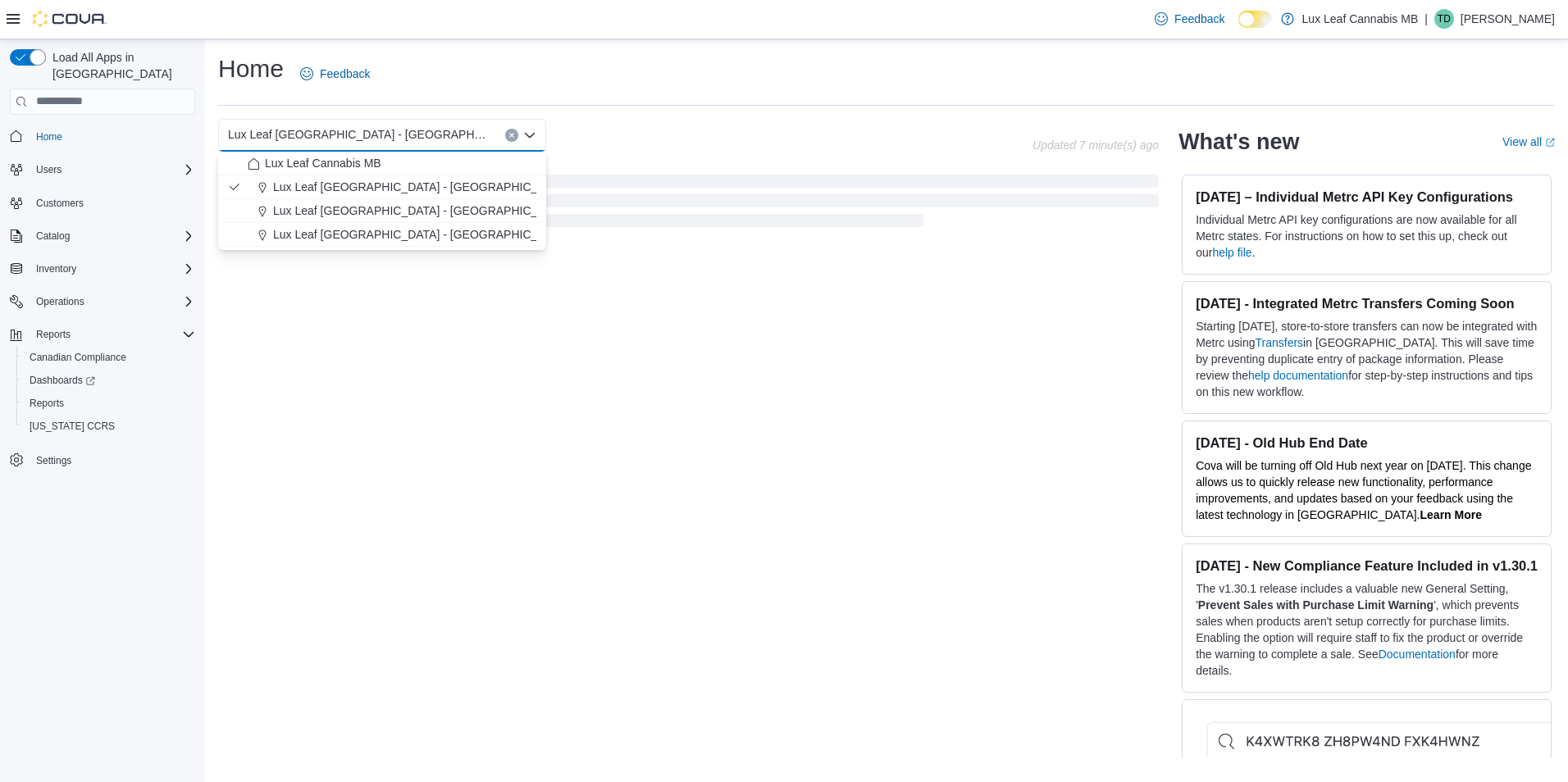
drag, startPoint x: 0, startPoint y: 0, endPoint x: 790, endPoint y: 120, distance: 799.1
click at [790, 120] on div "Lux Leaf [GEOGRAPHIC_DATA] - Bridgewater Combo box. Selected. Lux Leaf [GEOGRAP…" at bounding box center [626, 135] width 814 height 33
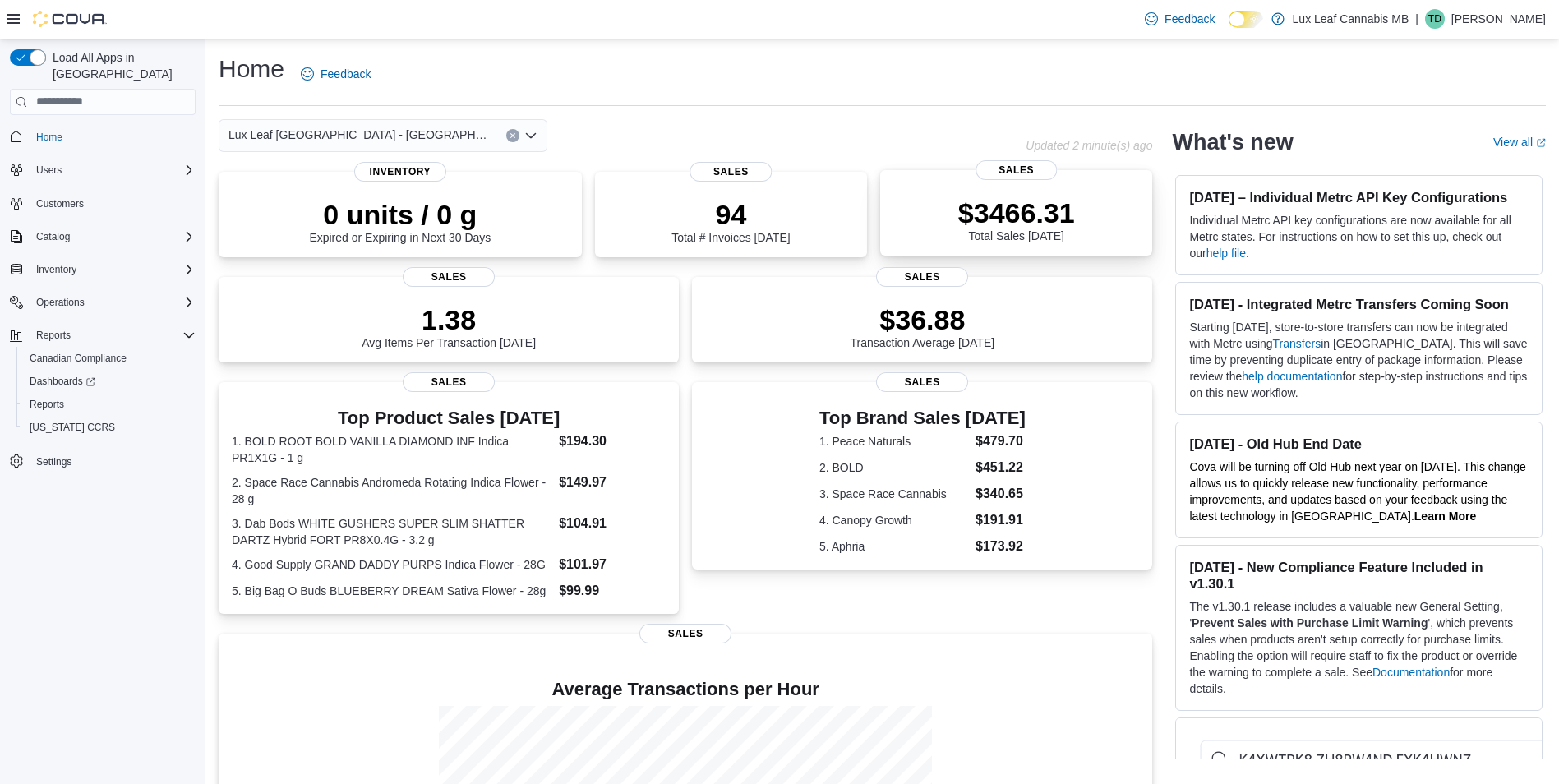
click at [933, 215] on div "$3466.31 Total Sales [DATE]" at bounding box center [1016, 216] width 246 height 53
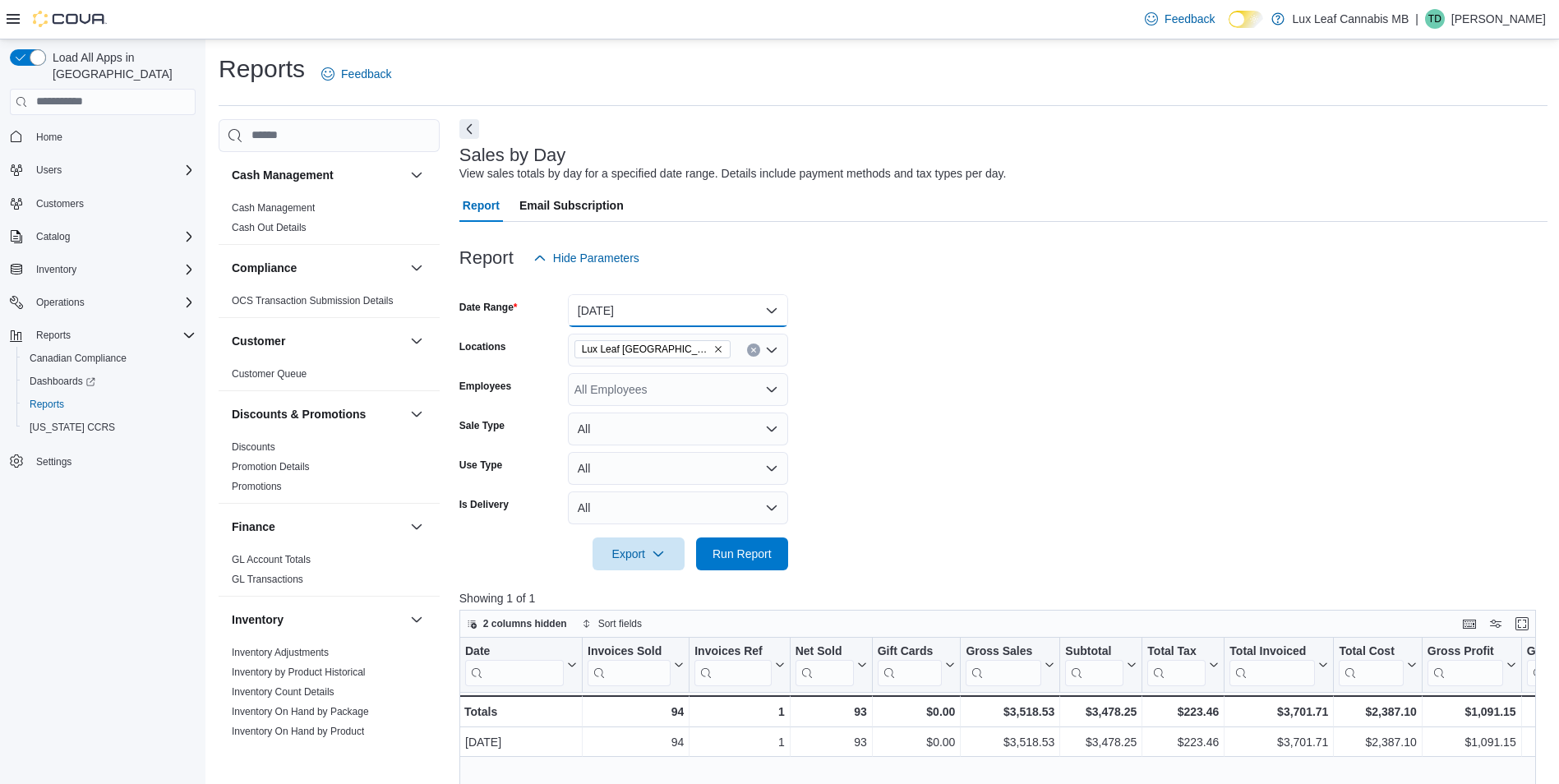
click at [657, 308] on button "Today" at bounding box center [678, 311] width 220 height 33
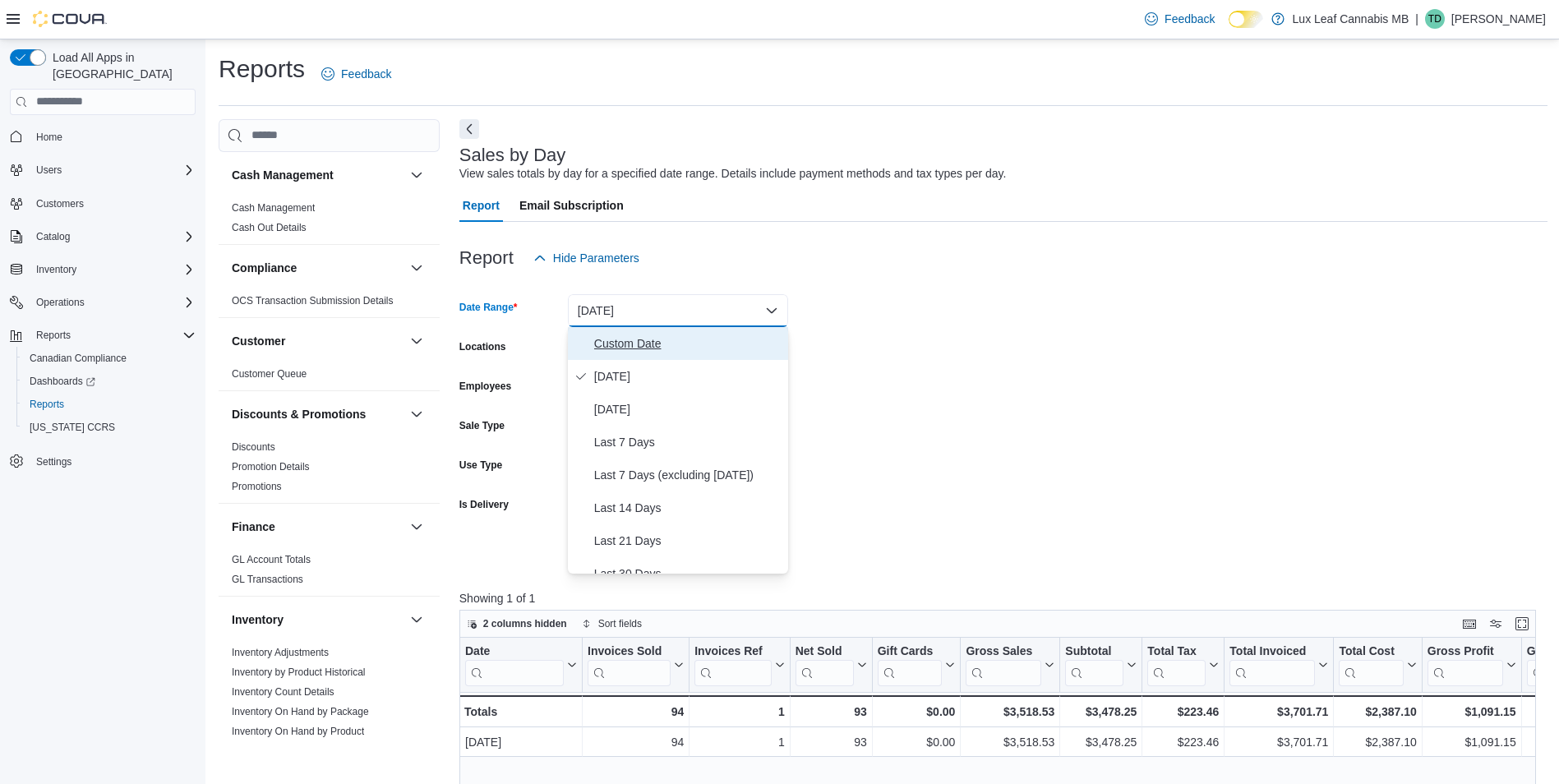
click at [643, 351] on span "Custom Date" at bounding box center [688, 344] width 188 height 20
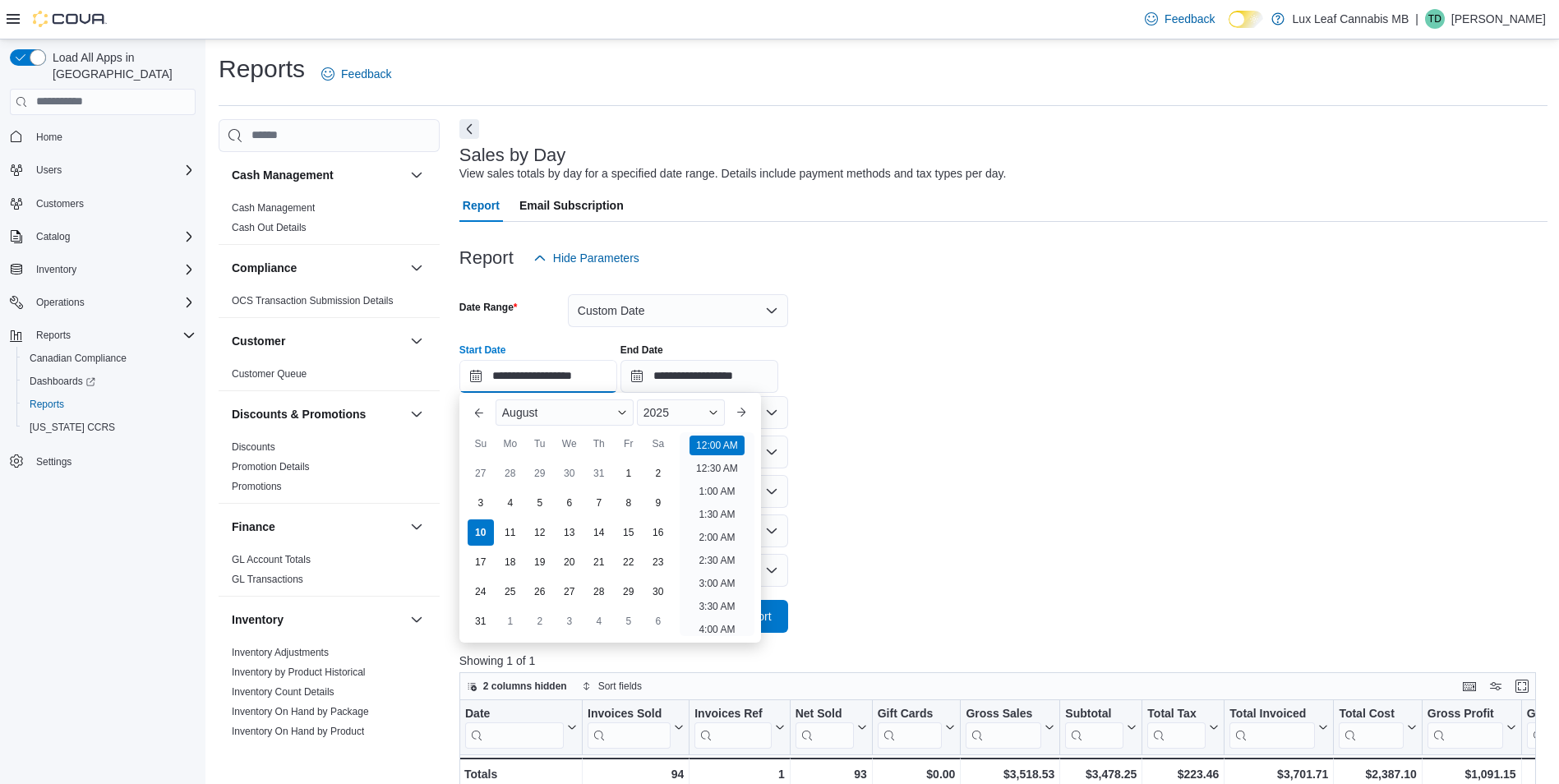
drag, startPoint x: 462, startPoint y: 387, endPoint x: 475, endPoint y: 387, distance: 13.0
click at [463, 387] on input "**********" at bounding box center [538, 377] width 158 height 33
click at [626, 477] on div "1" at bounding box center [628, 472] width 29 height 29
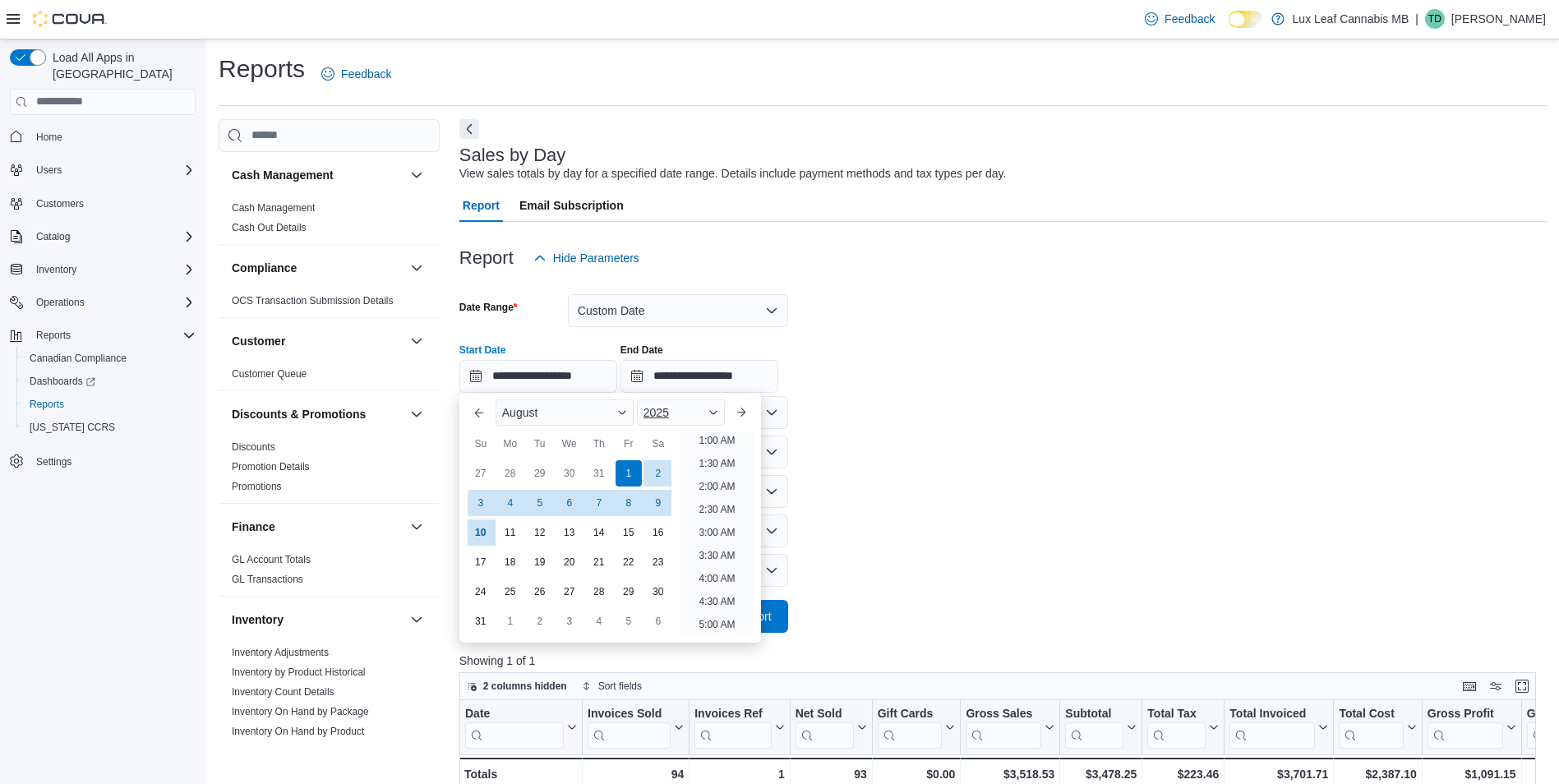
scroll to position [3, 0]
click at [666, 413] on span "2025" at bounding box center [656, 412] width 26 height 13
click at [669, 568] on div "2024" at bounding box center [680, 568] width 81 height 20
type input "**********"
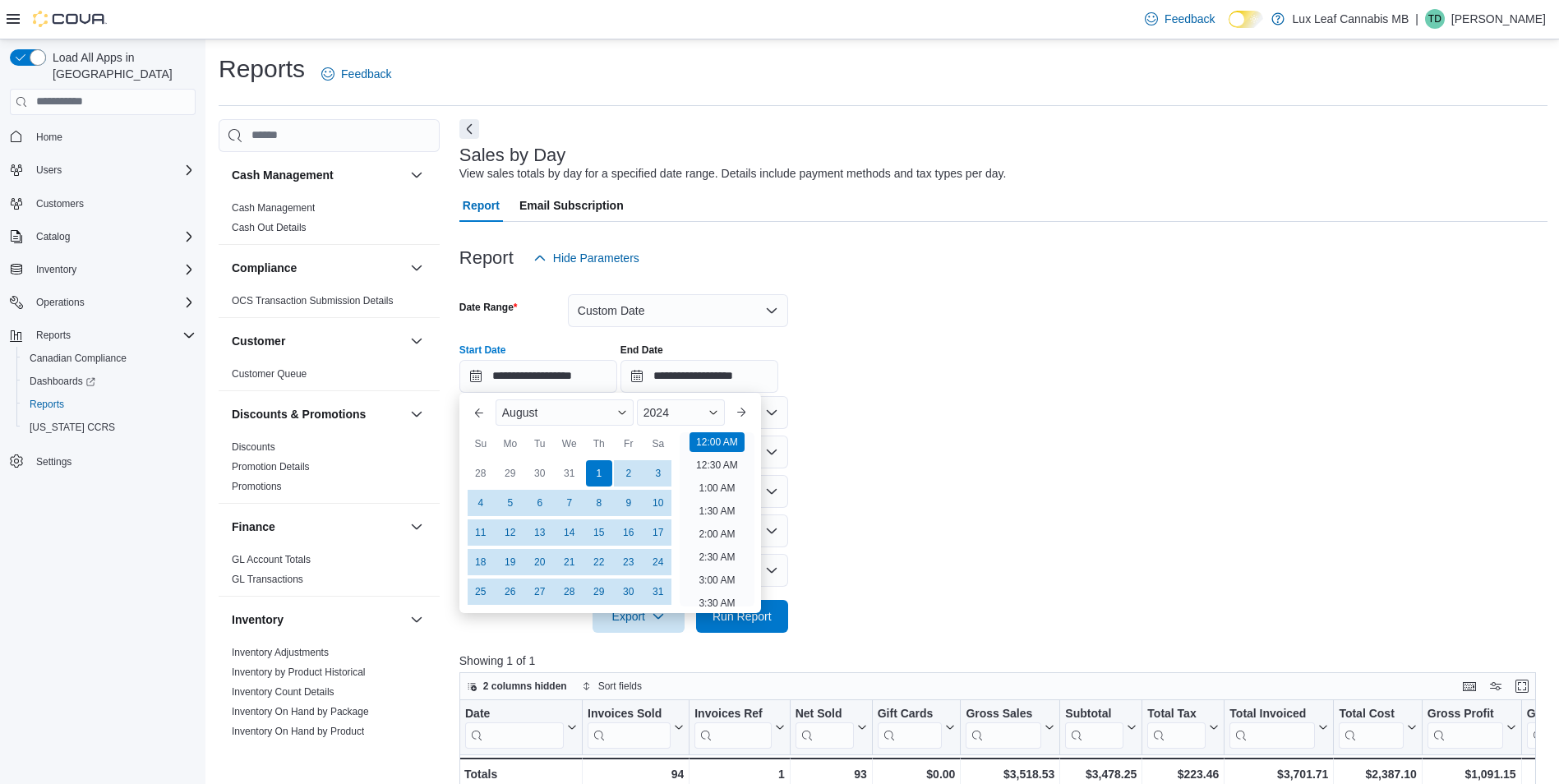
click at [824, 392] on div at bounding box center [1003, 394] width 1088 height 3
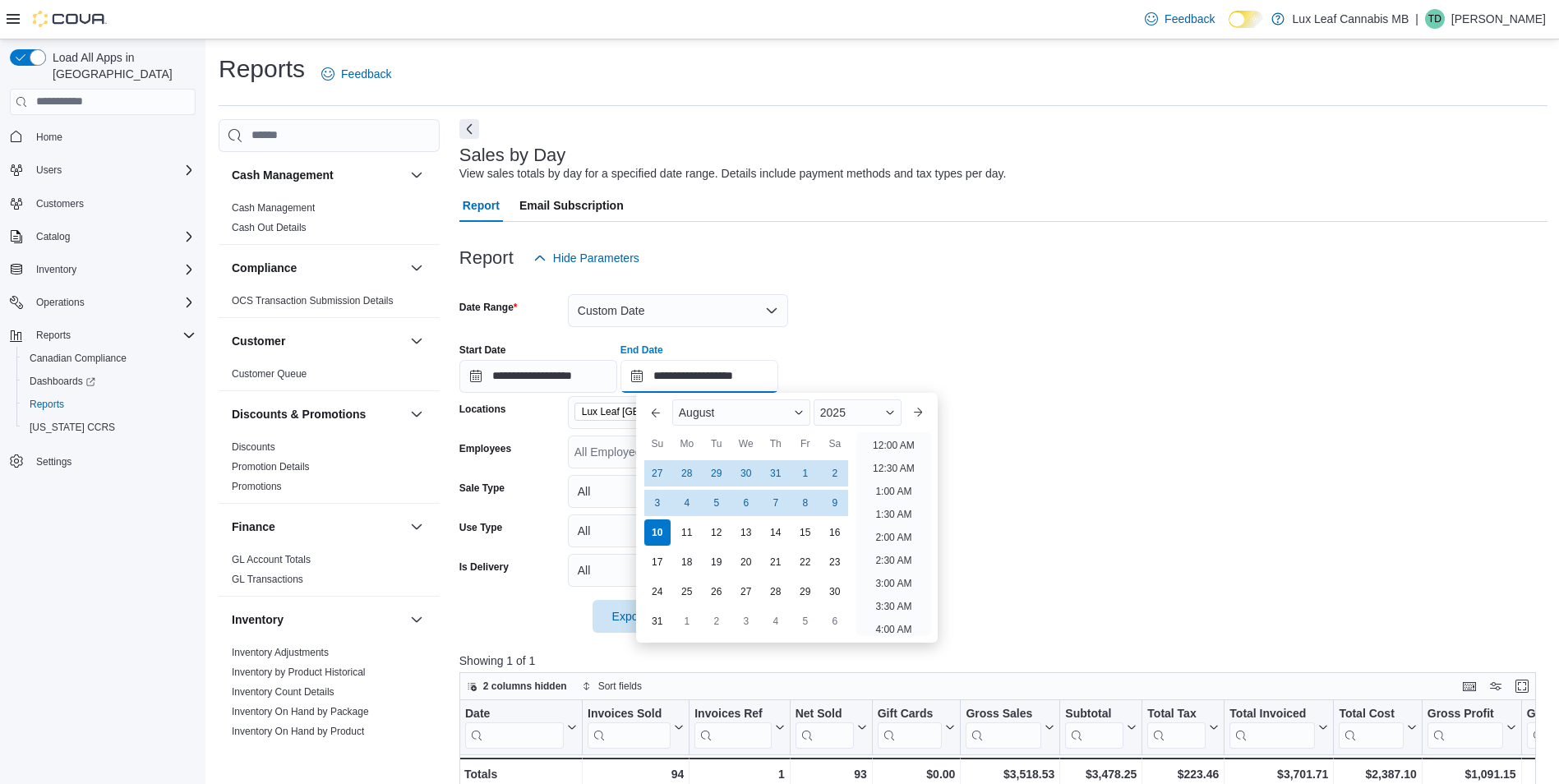
click at [710, 384] on input "**********" at bounding box center [699, 377] width 158 height 33
click at [658, 536] on div "10" at bounding box center [657, 531] width 29 height 29
click at [835, 415] on span "2025" at bounding box center [833, 412] width 26 height 13
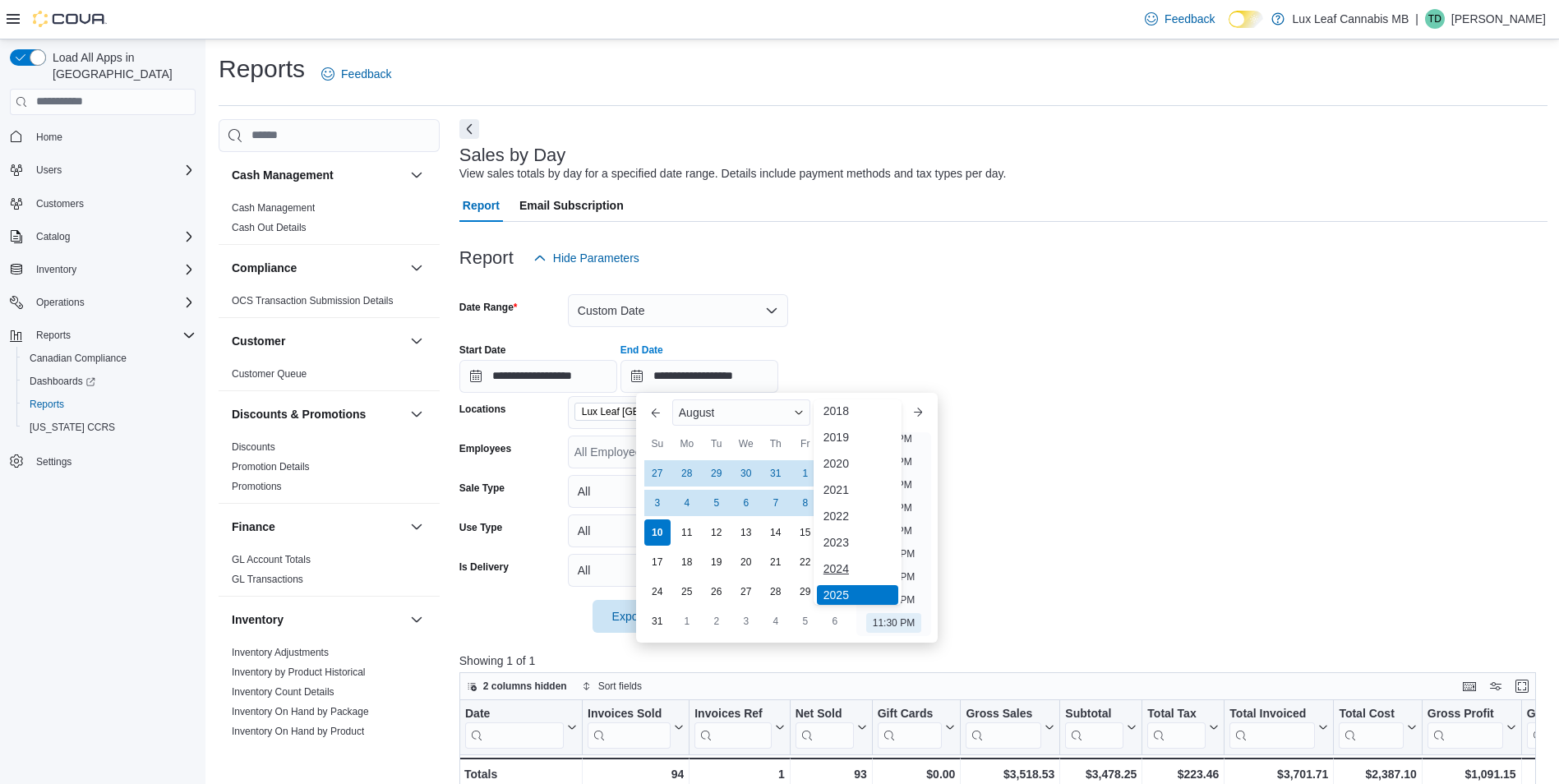
click at [849, 570] on div "2024" at bounding box center [857, 568] width 81 height 20
type input "**********"
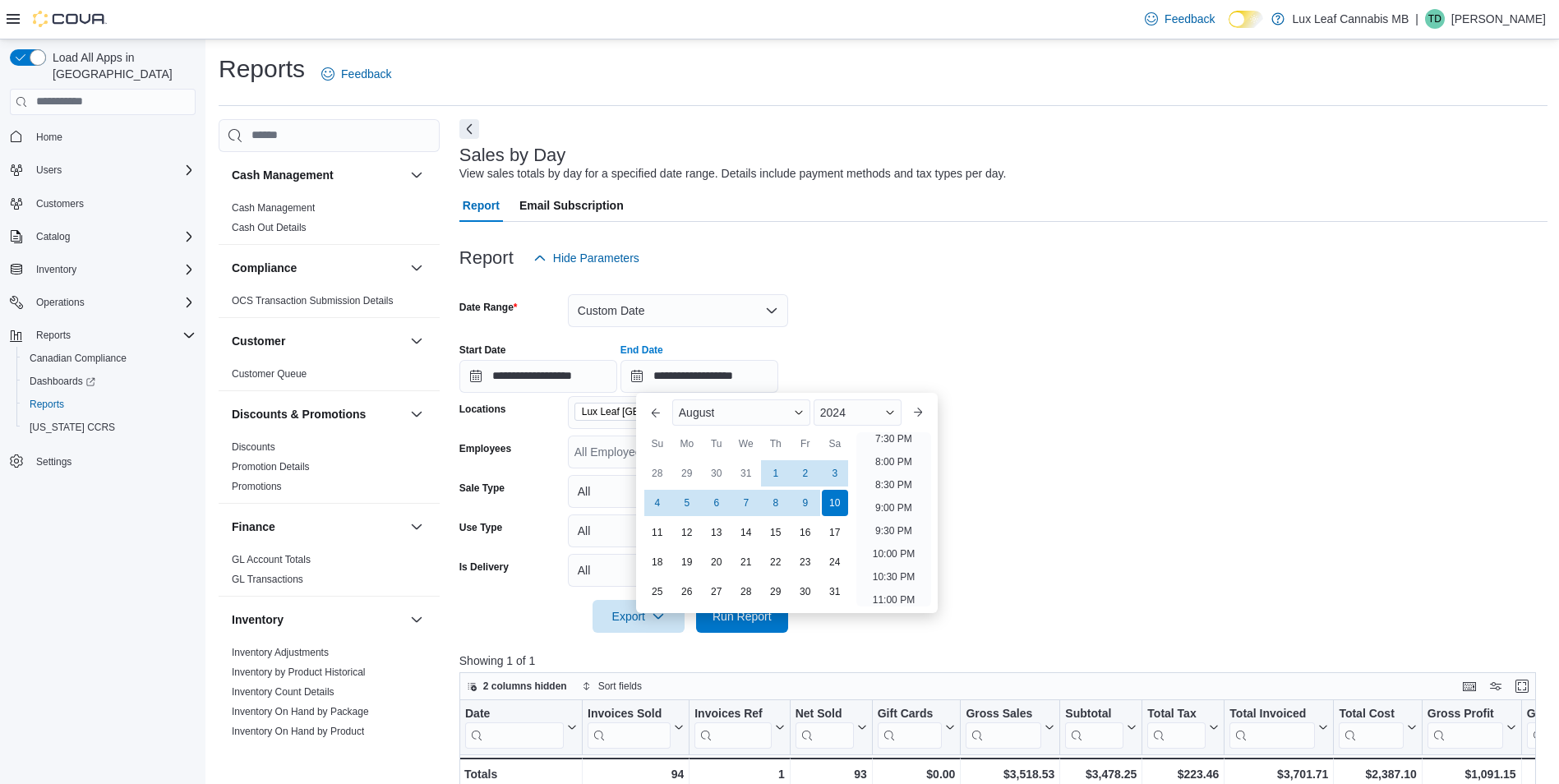
click at [893, 230] on div at bounding box center [1003, 232] width 1088 height 20
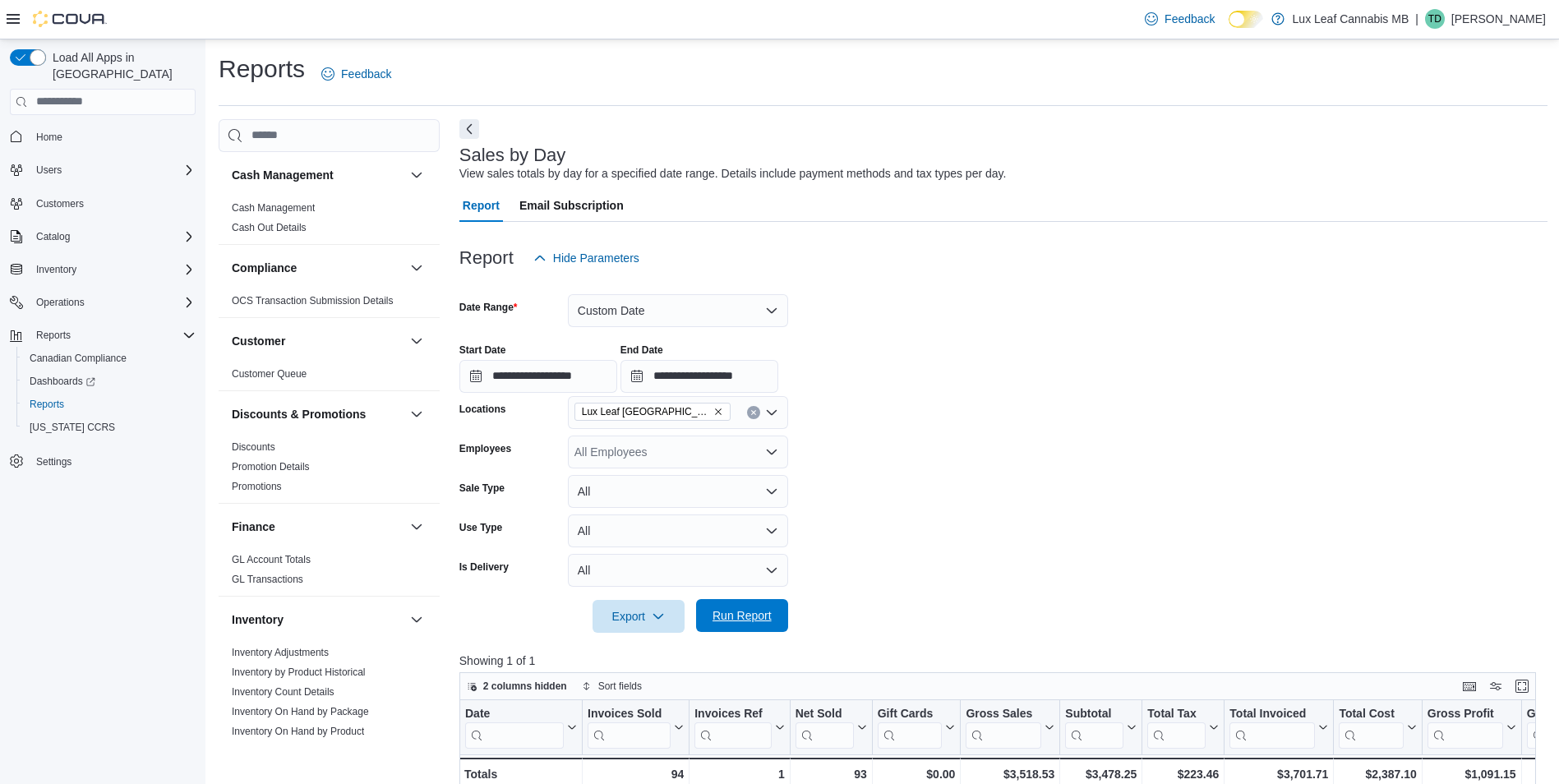
click at [756, 618] on span "Run Report" at bounding box center [742, 615] width 59 height 16
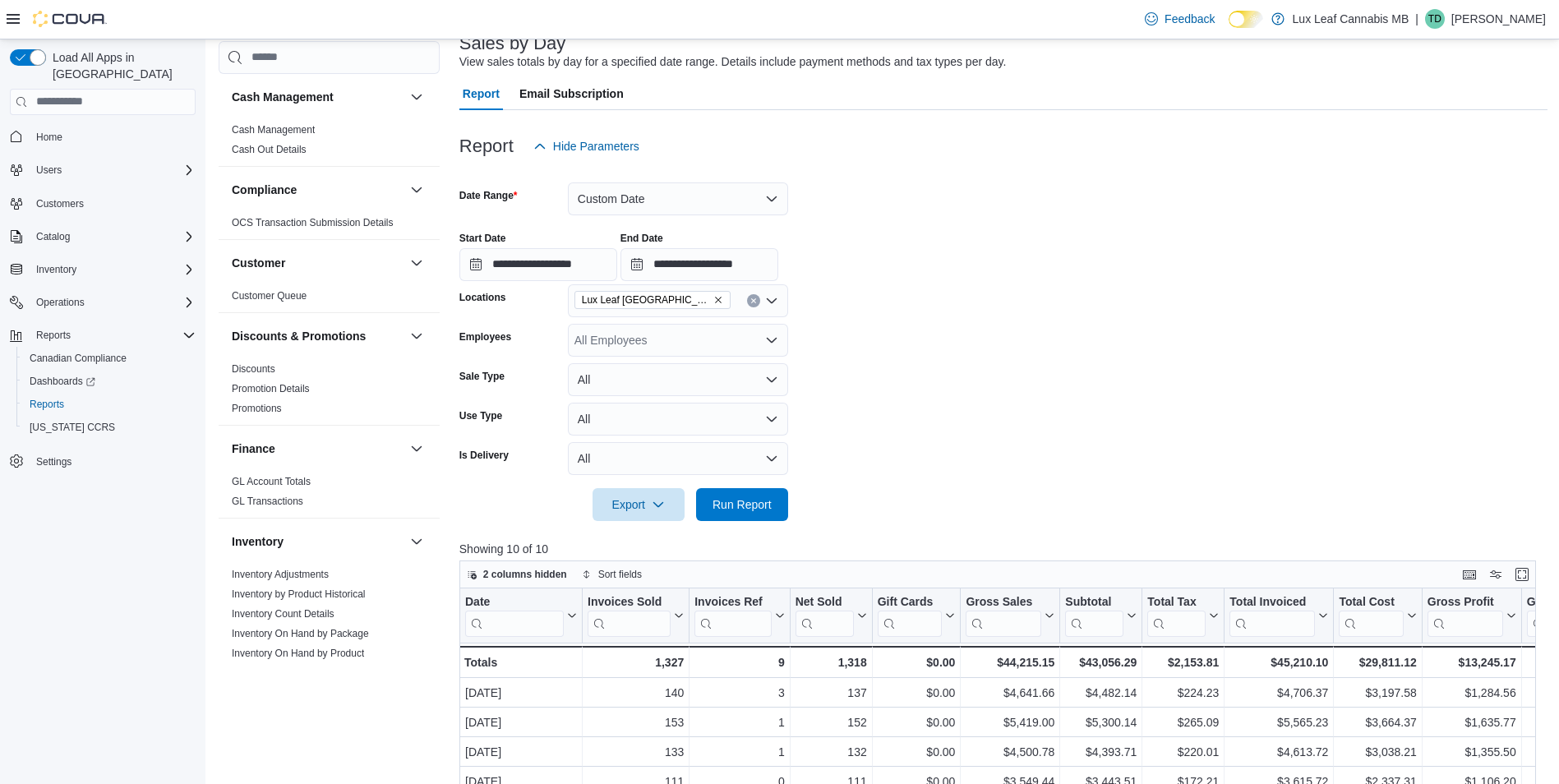
scroll to position [82, 0]
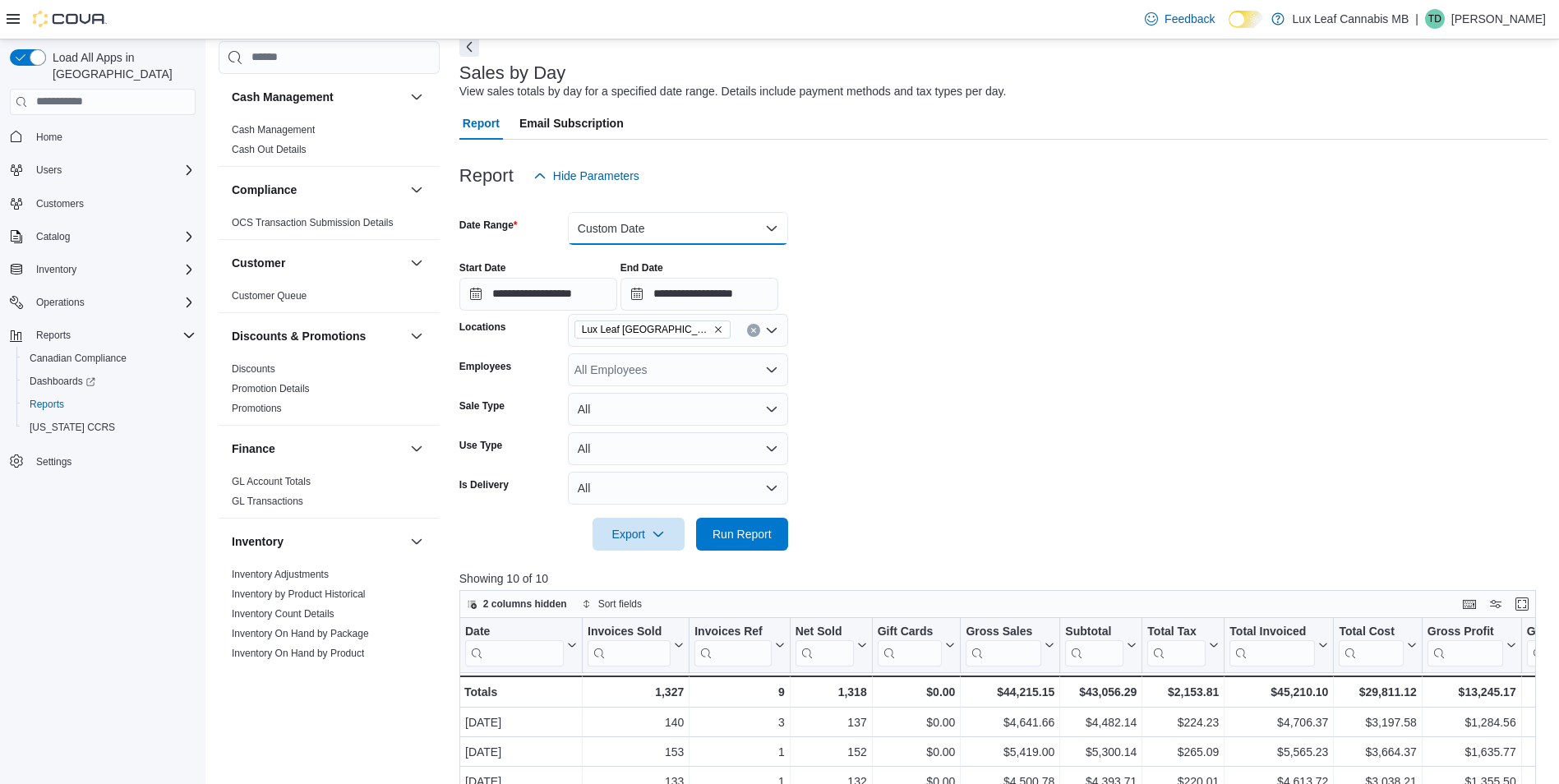
click at [652, 223] on button "Custom Date" at bounding box center [678, 229] width 220 height 33
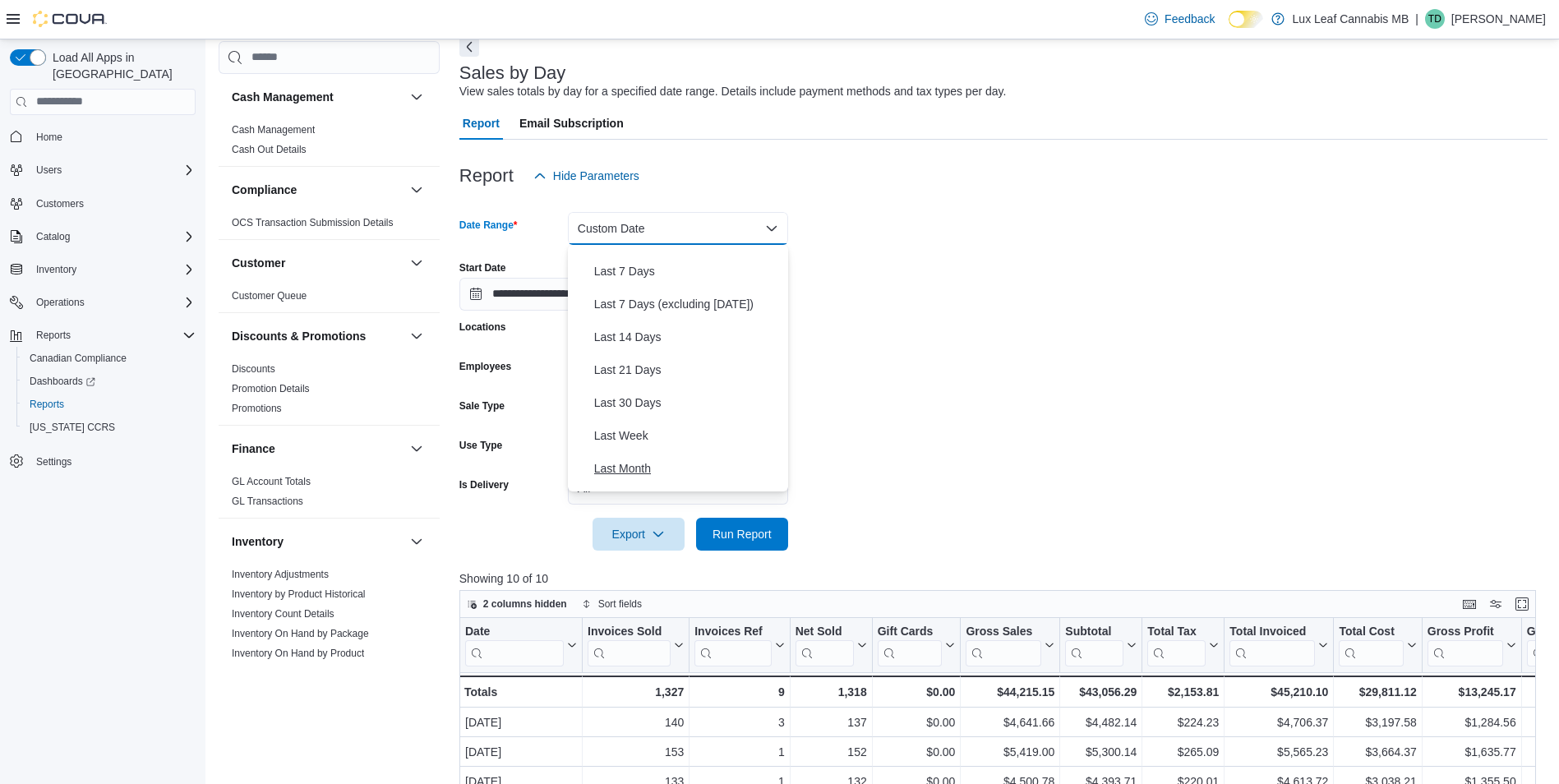
scroll to position [247, 0]
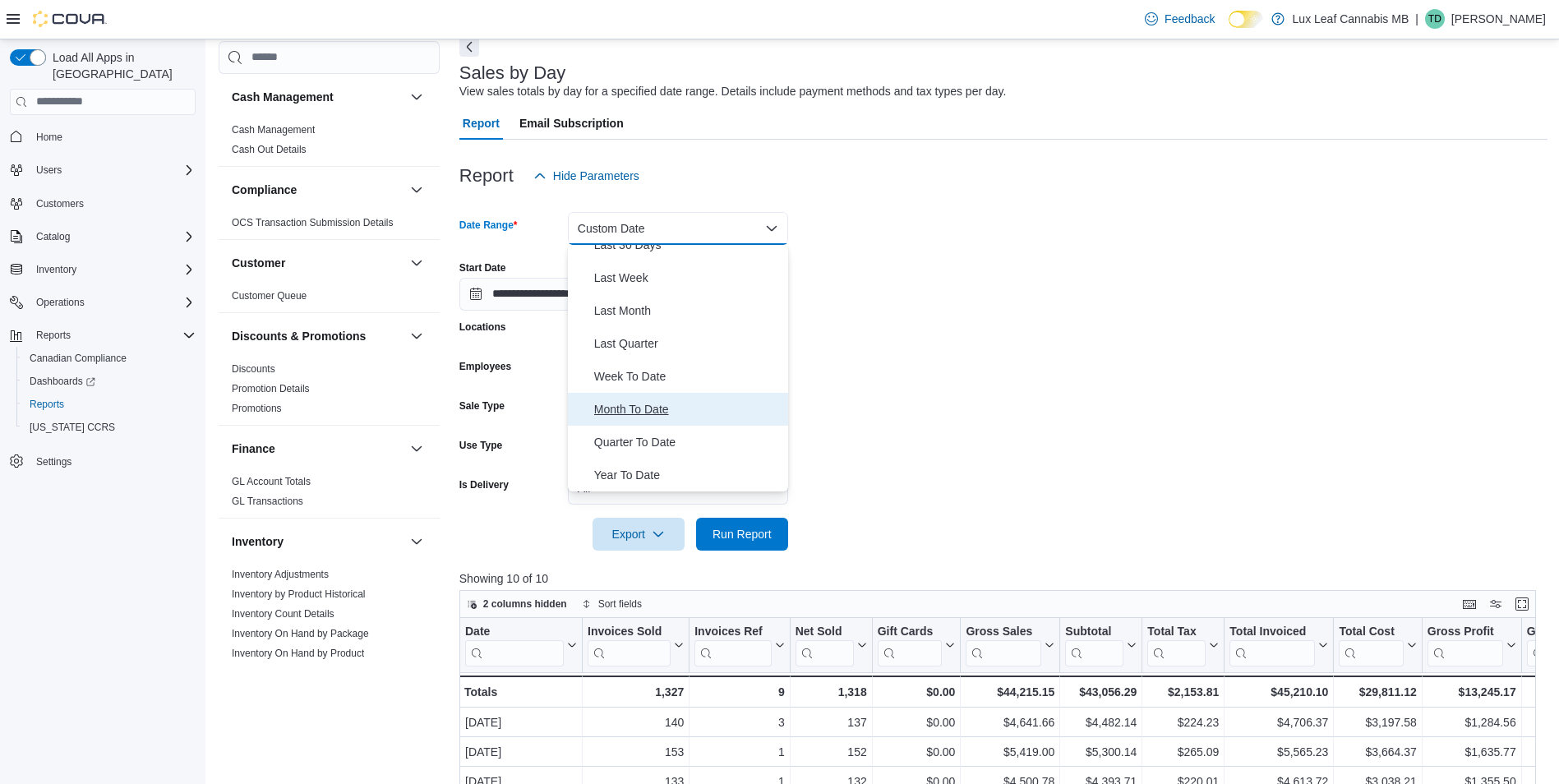
click at [632, 411] on span "Month To Date" at bounding box center [688, 409] width 188 height 20
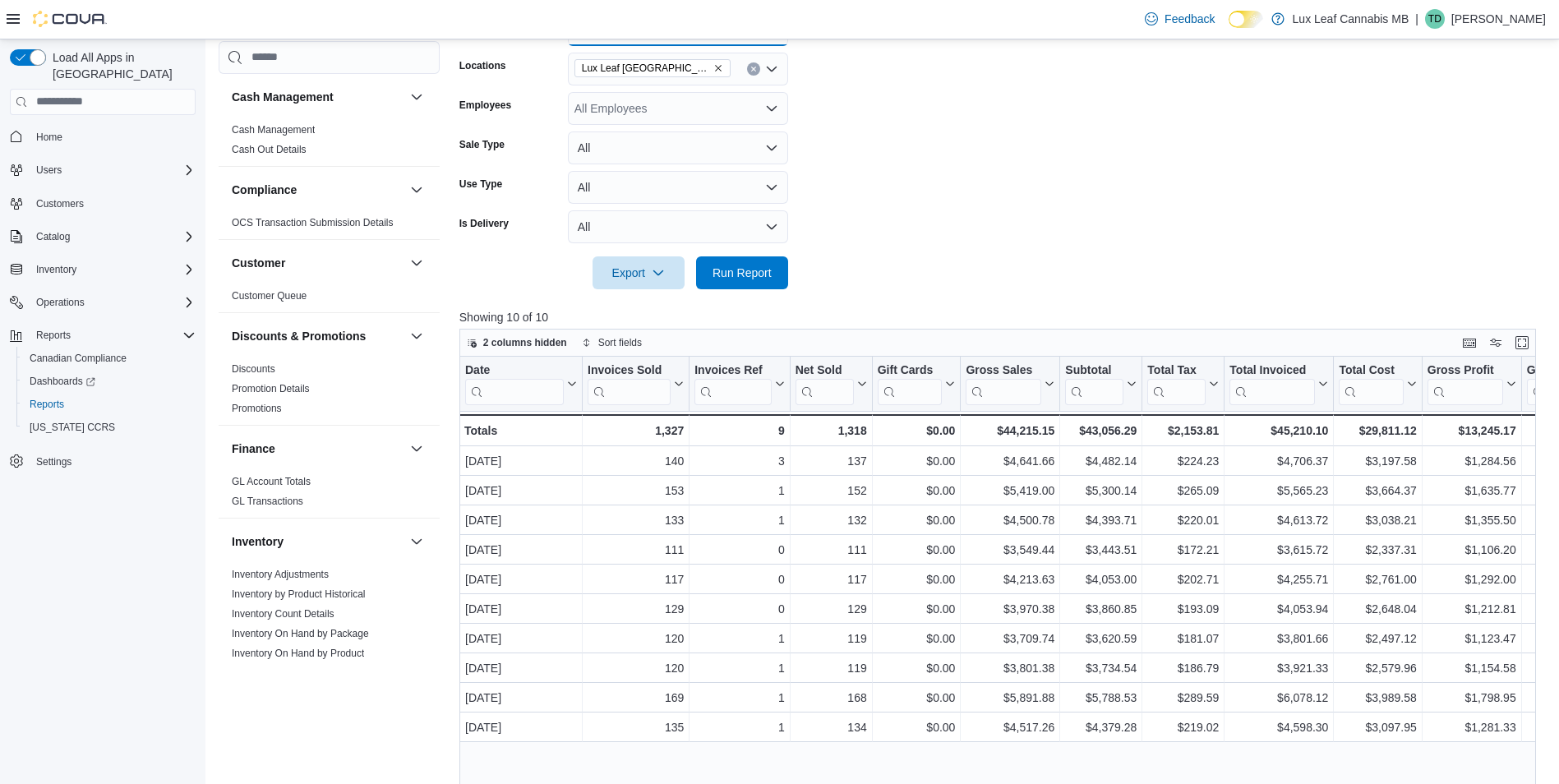
scroll to position [329, 0]
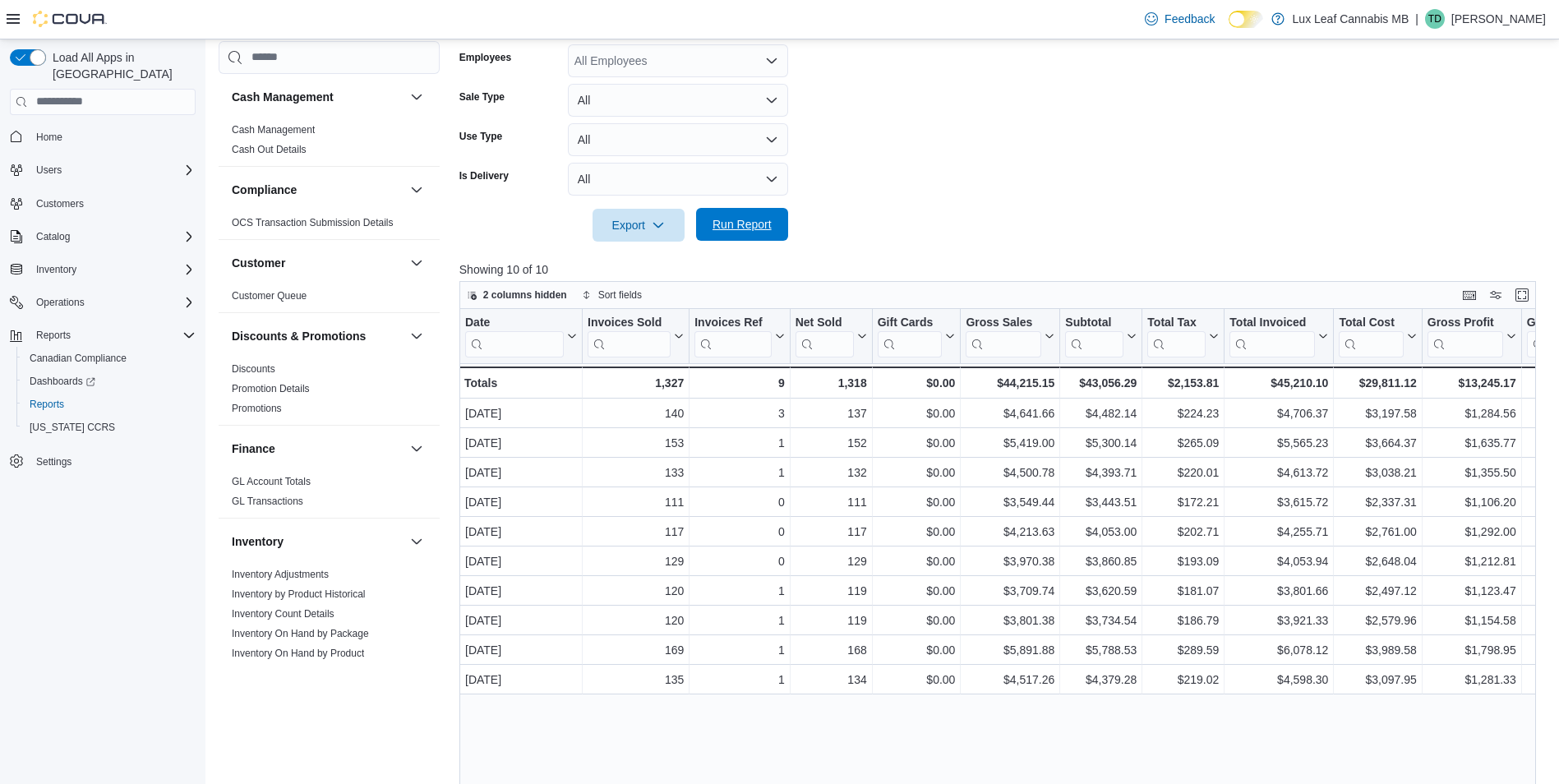
click at [776, 226] on span "Run Report" at bounding box center [742, 225] width 72 height 33
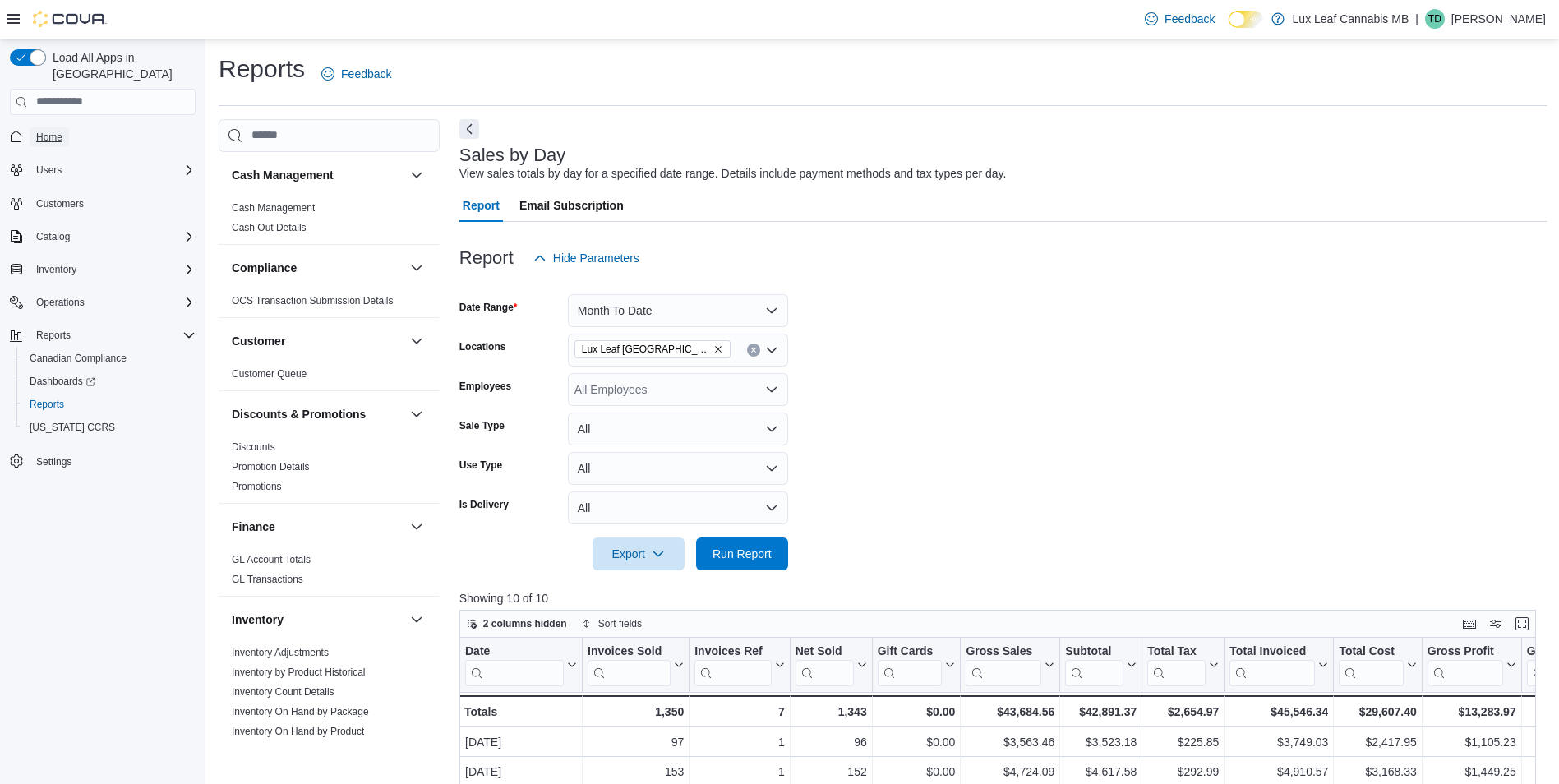
click at [60, 131] on span "Home" at bounding box center [49, 137] width 26 height 13
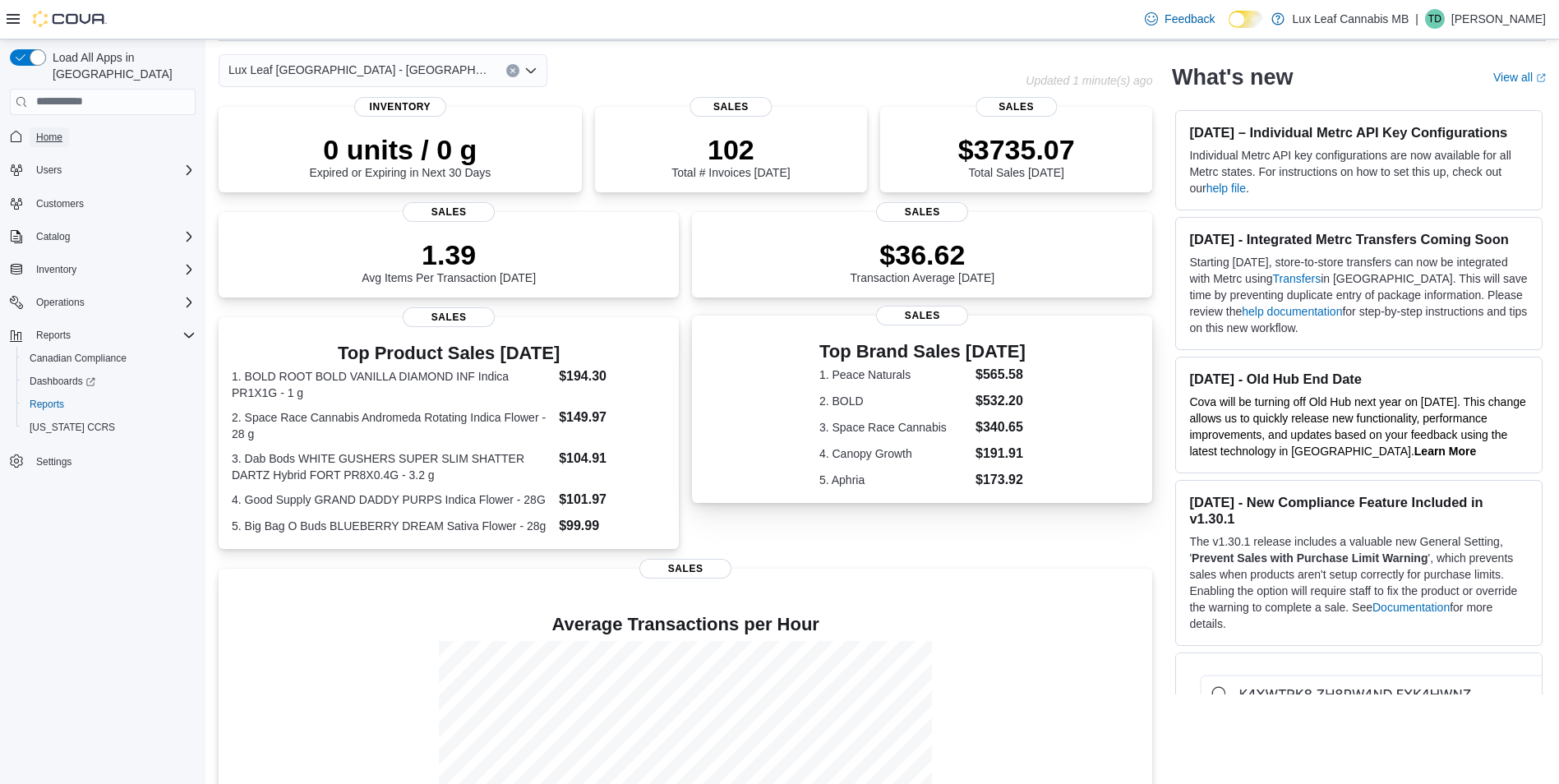
scroll to position [195, 0]
